Goal: Information Seeking & Learning: Learn about a topic

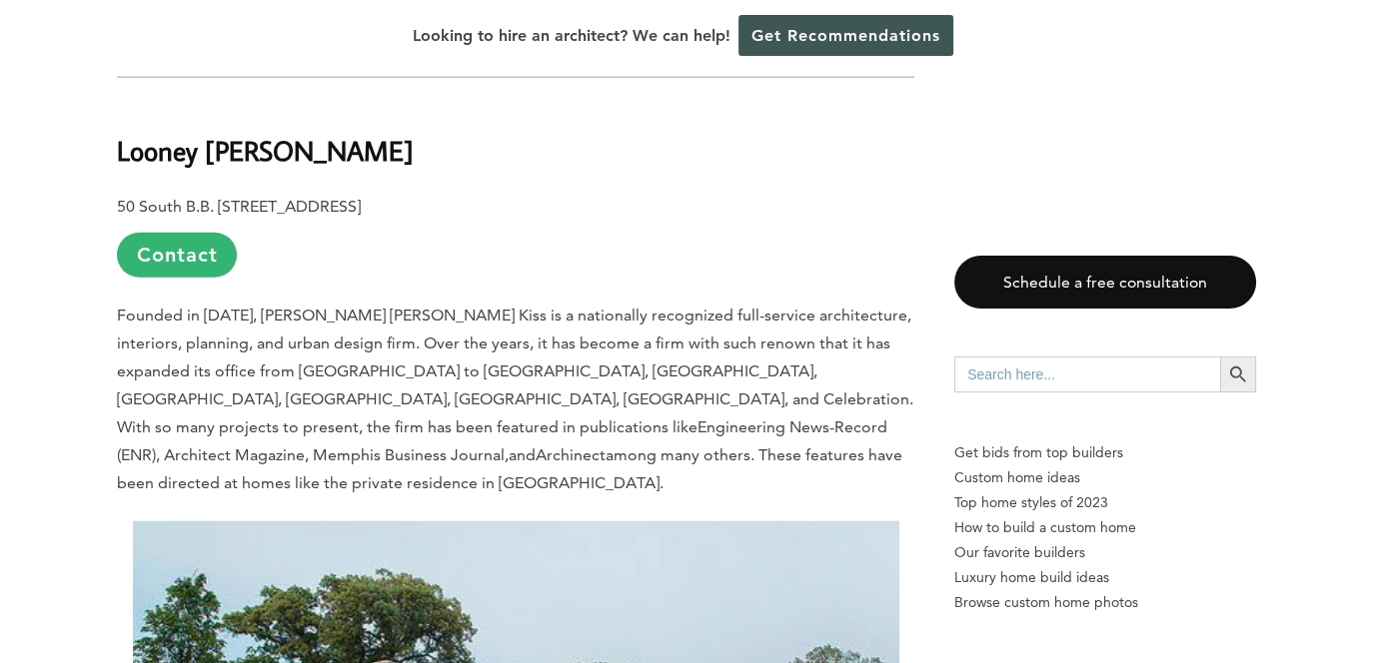
scroll to position [5594, 0]
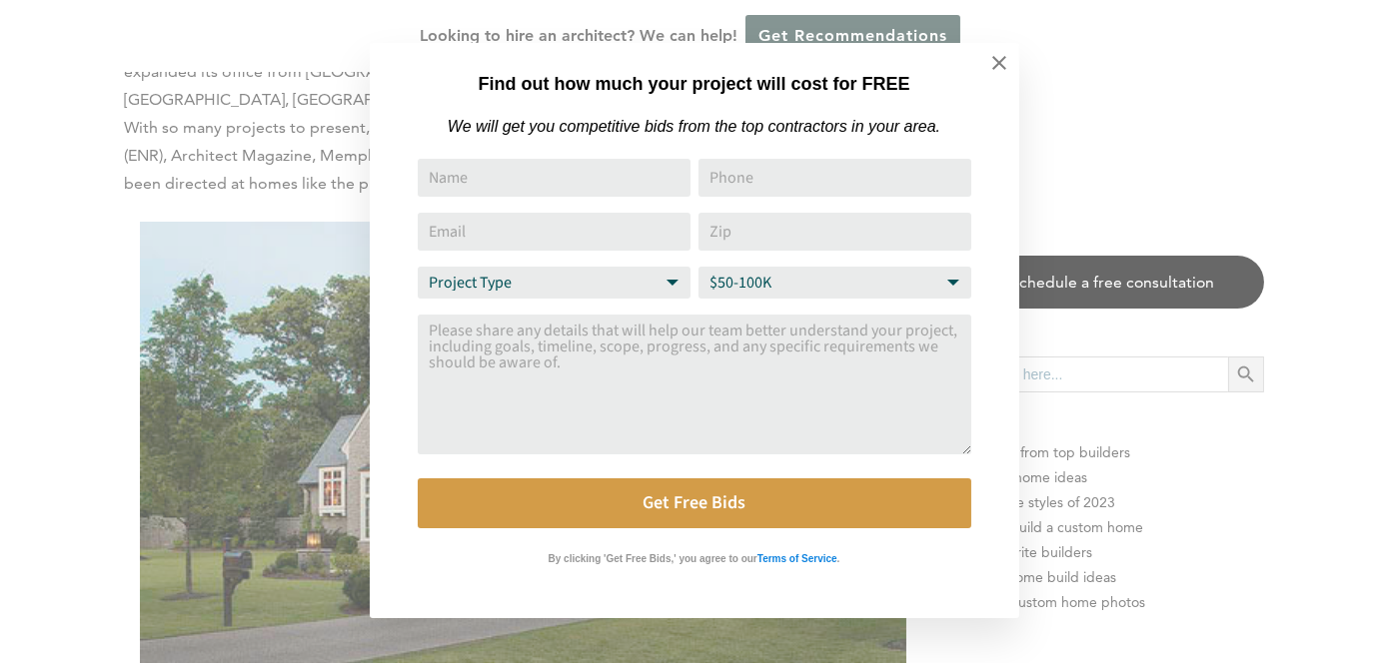
drag, startPoint x: 996, startPoint y: 66, endPoint x: 968, endPoint y: 83, distance: 32.7
click at [996, 67] on icon at bounding box center [999, 63] width 22 height 22
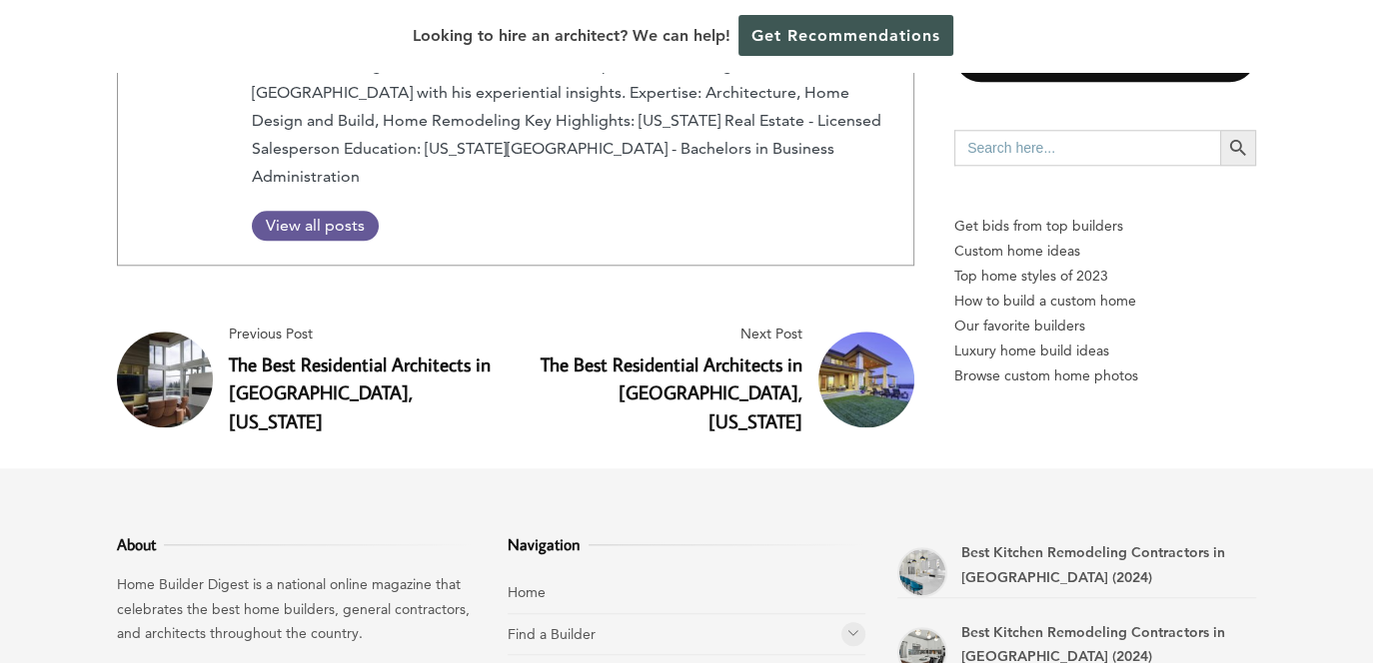
scroll to position [9780, 0]
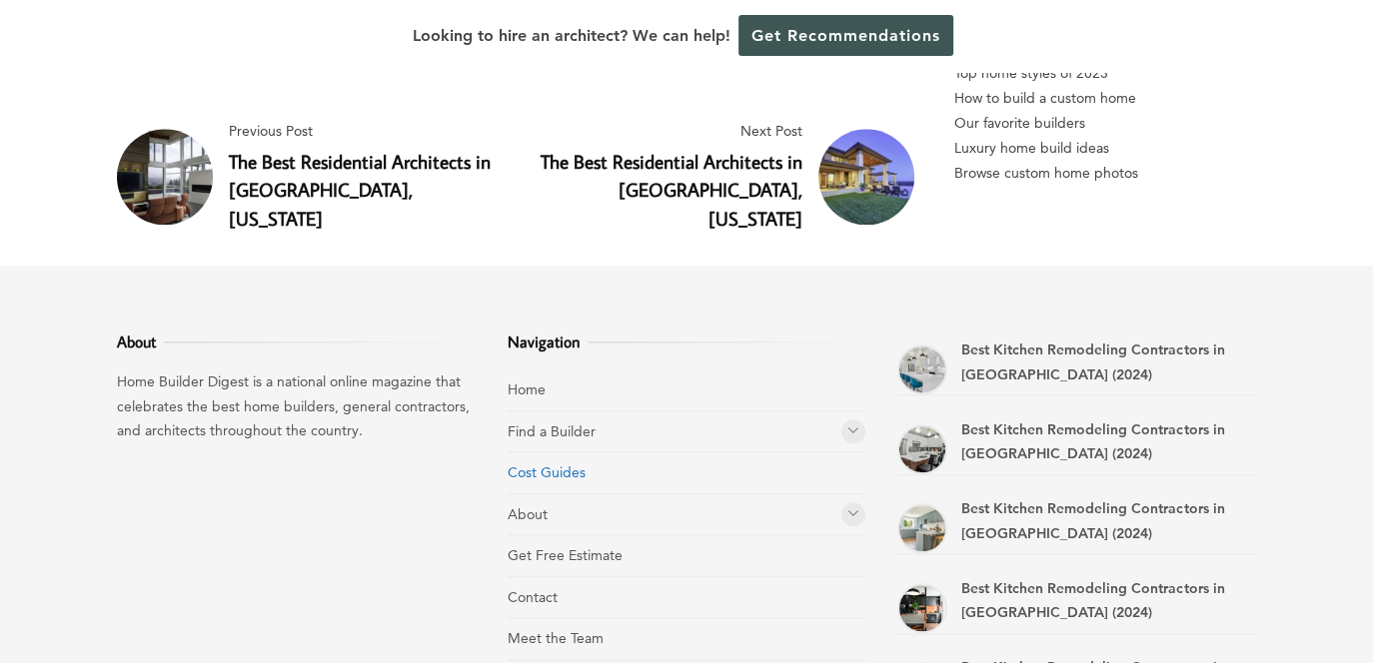
click at [557, 464] on link "Cost Guides" at bounding box center [547, 473] width 78 height 18
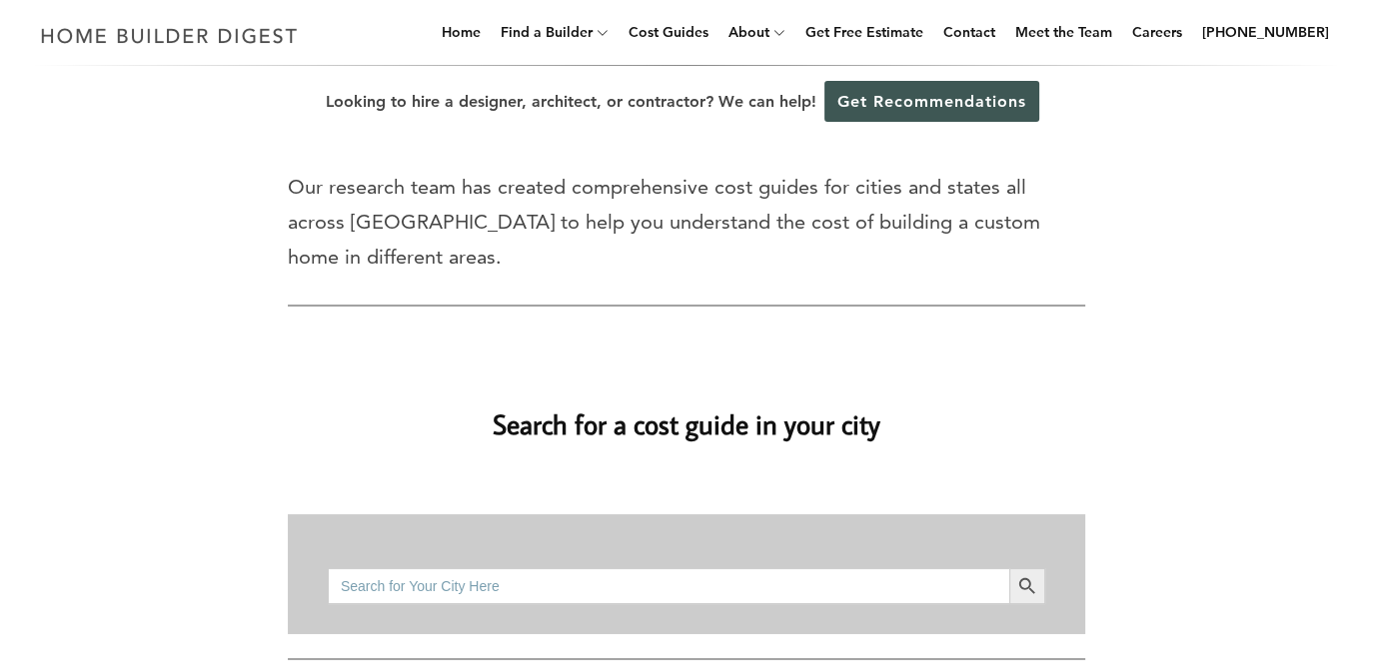
scroll to position [300, 0]
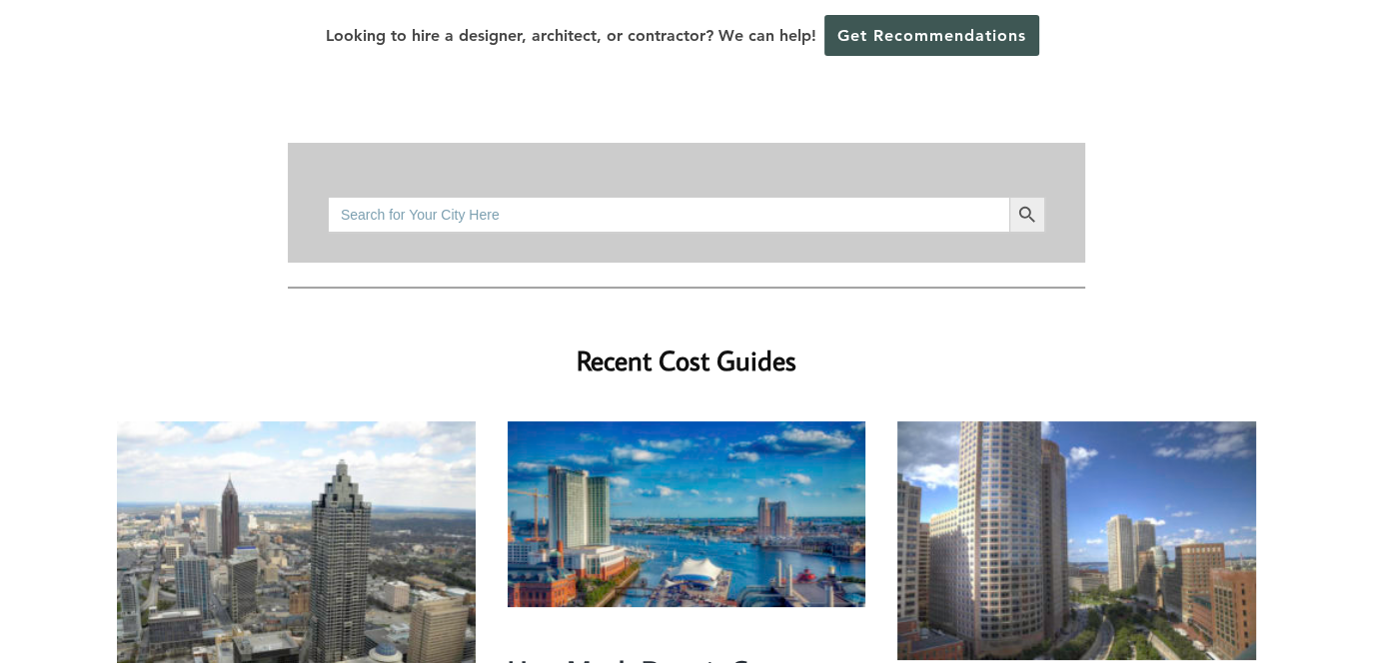
click at [555, 197] on input "Search for:" at bounding box center [668, 215] width 681 height 36
click at [1029, 206] on icon "Search" at bounding box center [1027, 214] width 16 height 16
drag, startPoint x: 425, startPoint y: 178, endPoint x: 308, endPoint y: 156, distance: 118.9
click at [308, 156] on div "Search for: Millington Search Button" at bounding box center [686, 203] width 797 height 120
type input "Memphis"
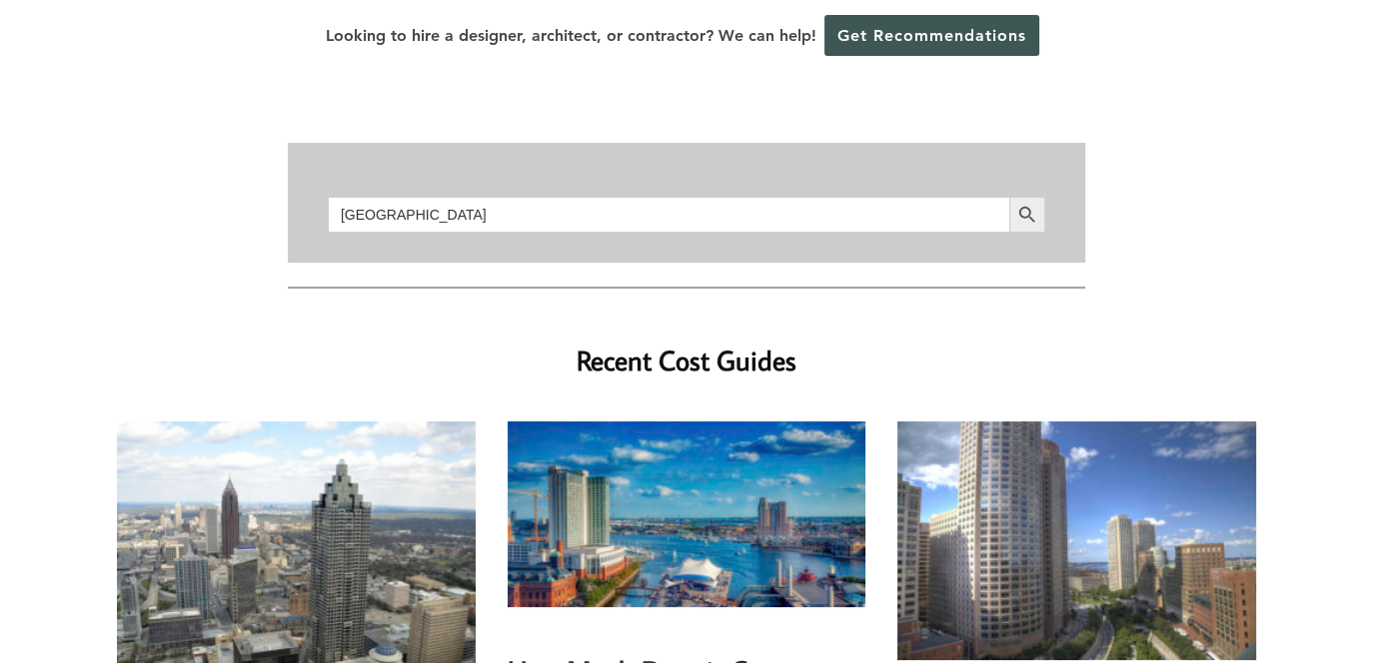
click at [1009, 197] on button "Search Button" at bounding box center [1027, 215] width 36 height 36
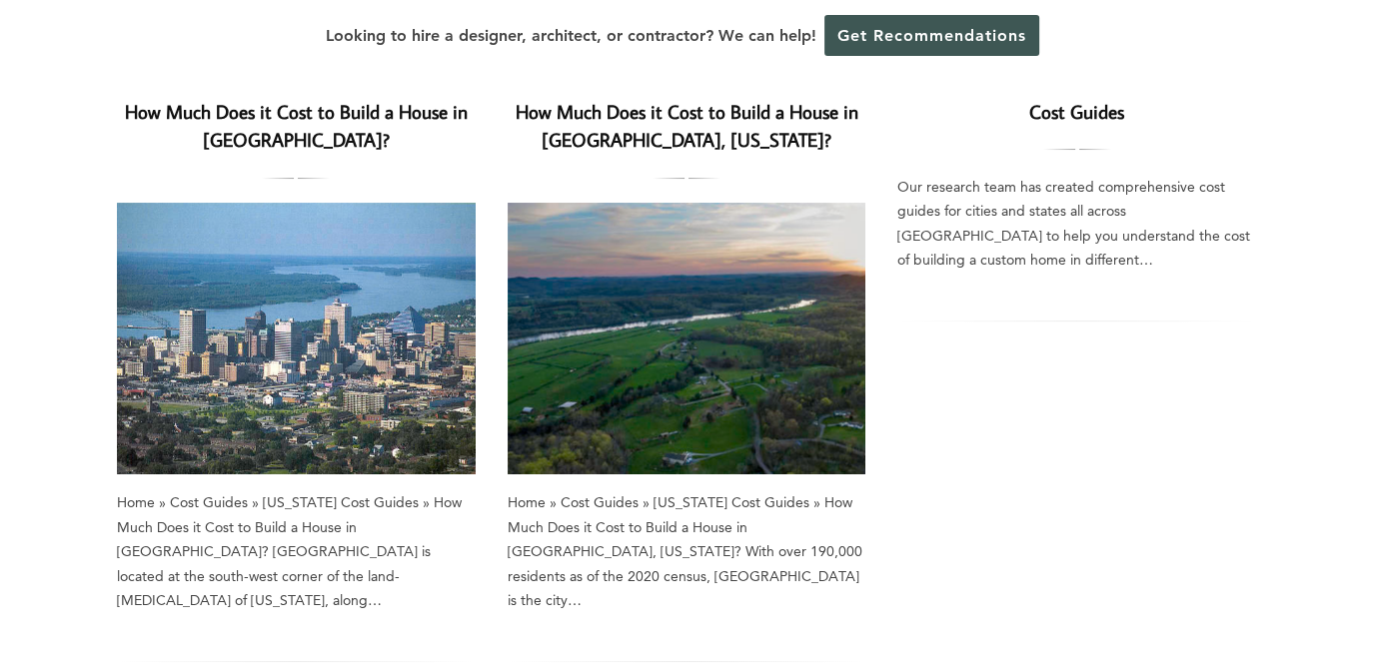
scroll to position [200, 0]
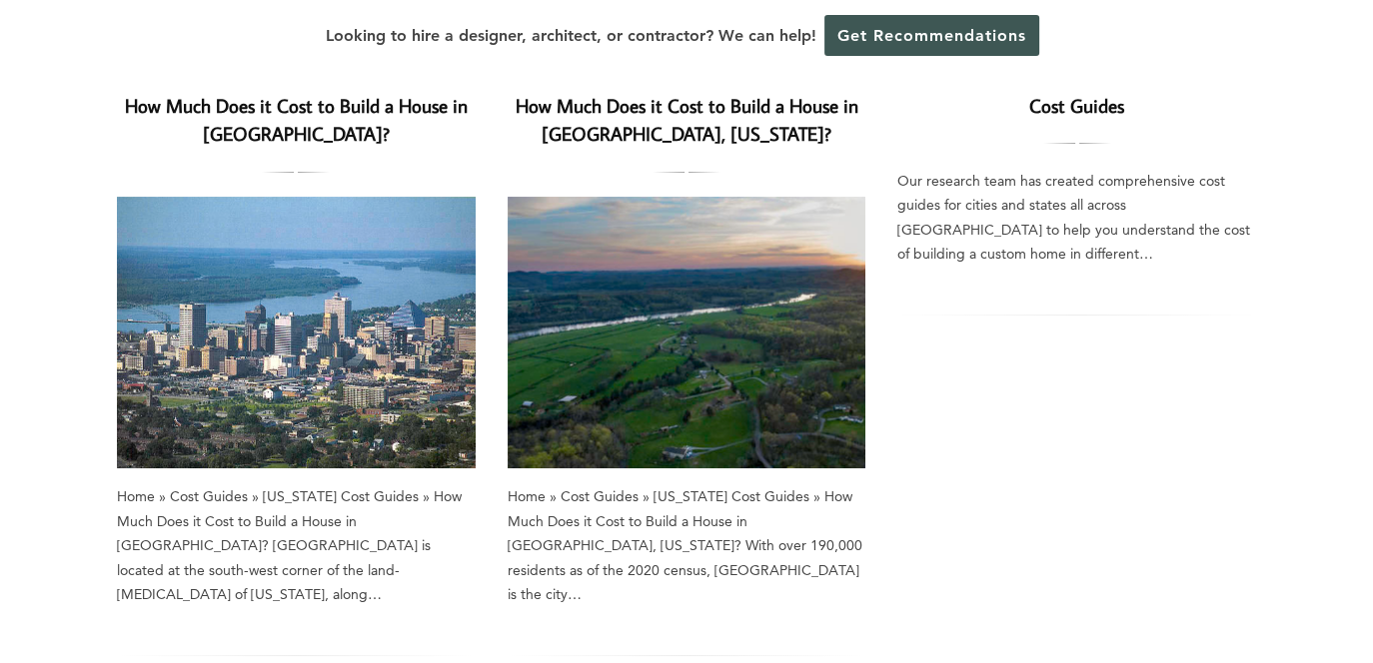
click at [438, 244] on img at bounding box center [296, 333] width 359 height 272
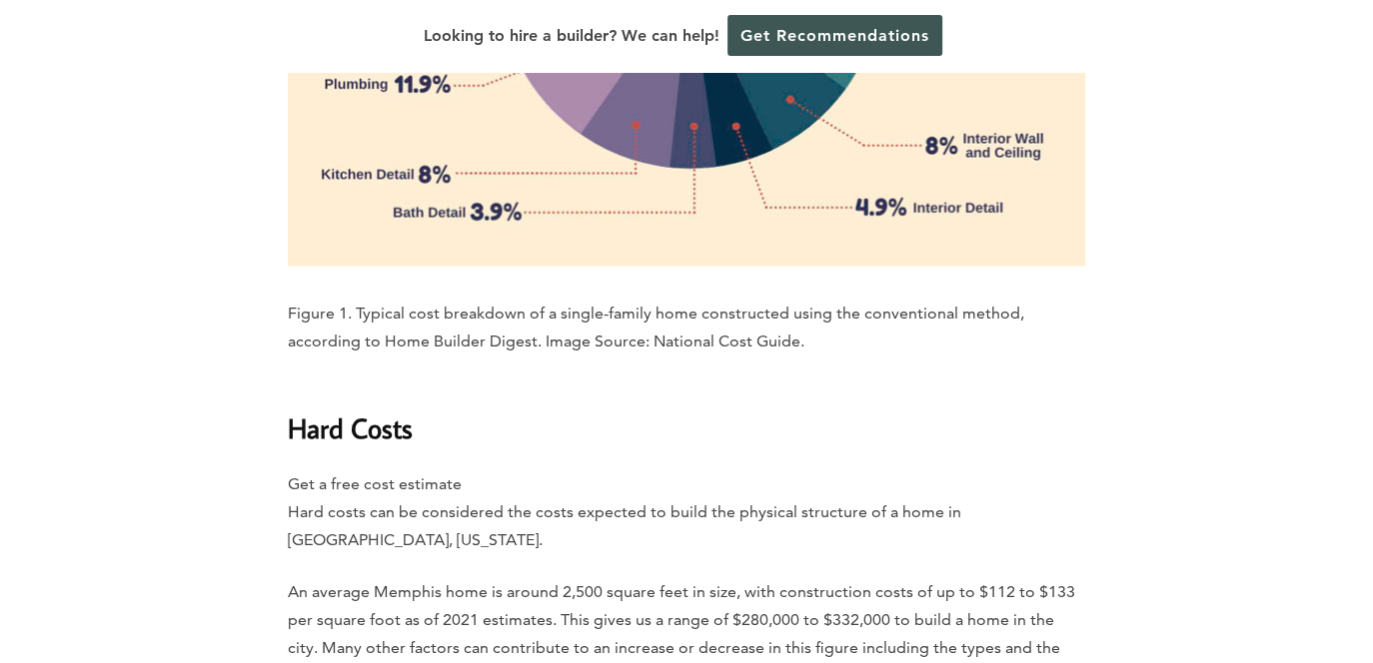
scroll to position [3697, 0]
